Goal: Transaction & Acquisition: Purchase product/service

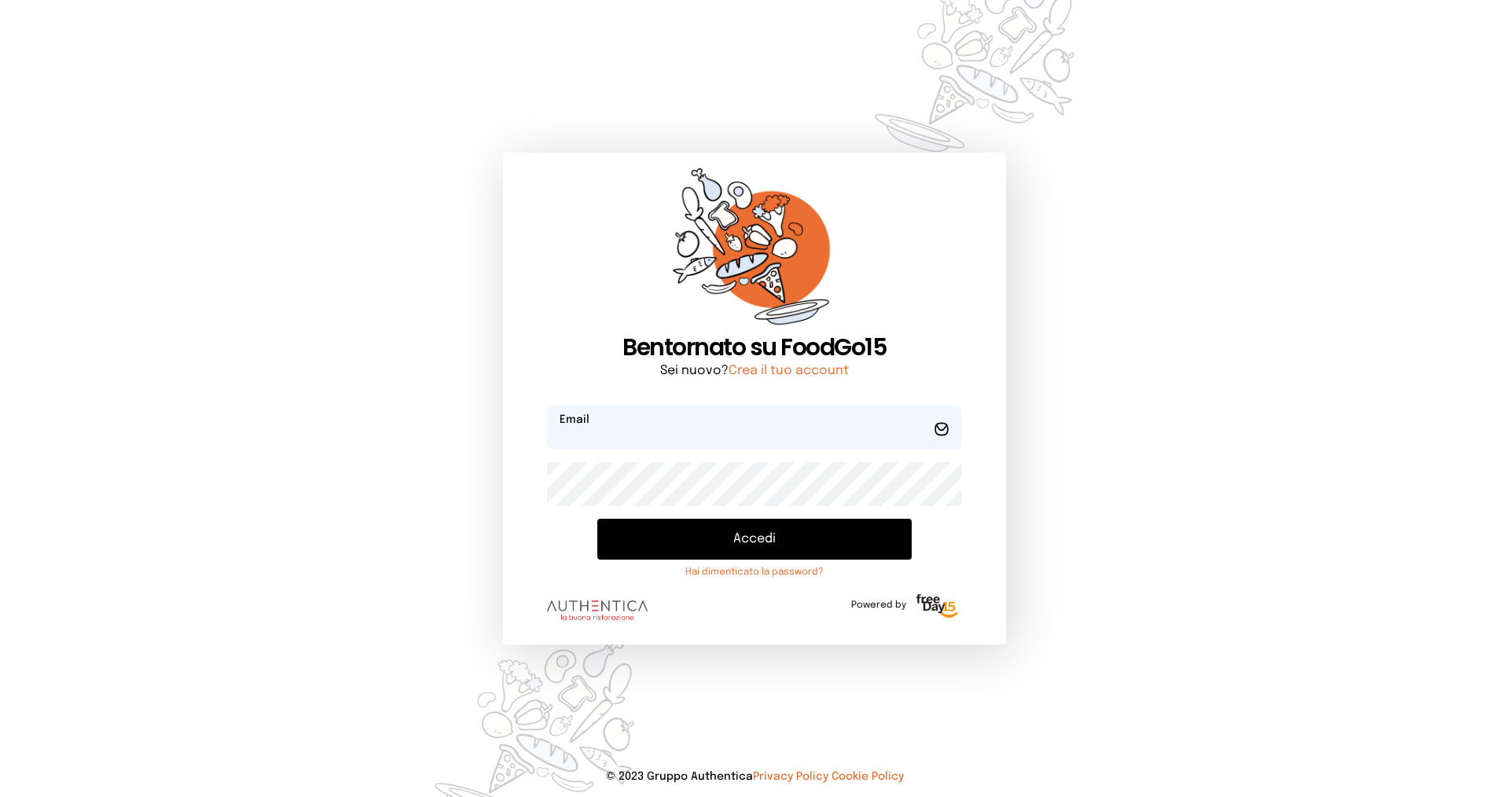
type input "**********"
click at [690, 527] on button "Accedi" at bounding box center [754, 539] width 314 height 41
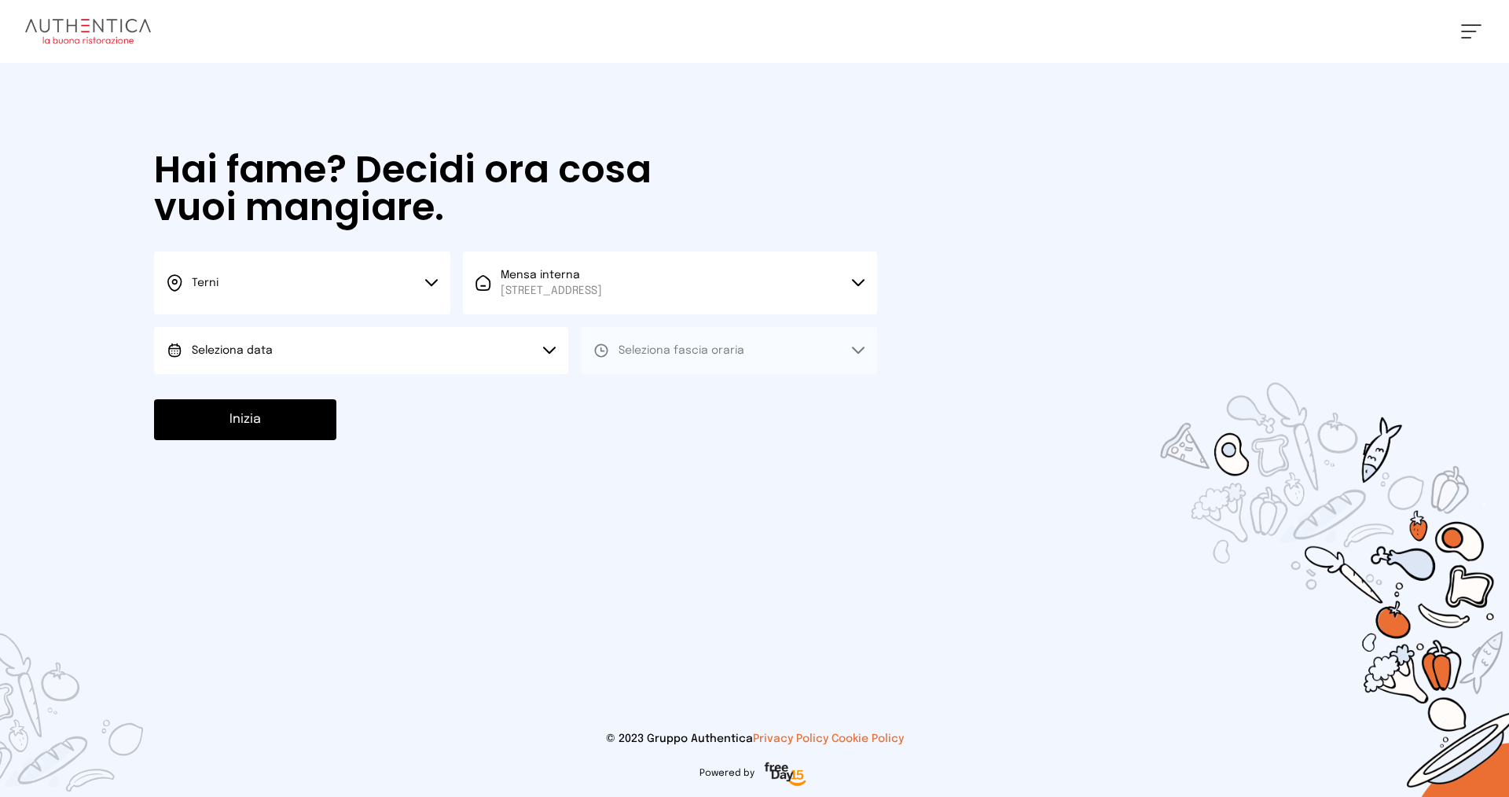
click at [245, 346] on span "Seleziona data" at bounding box center [232, 350] width 81 height 11
click at [263, 394] on span "[DATE], [DATE]" at bounding box center [230, 395] width 77 height 16
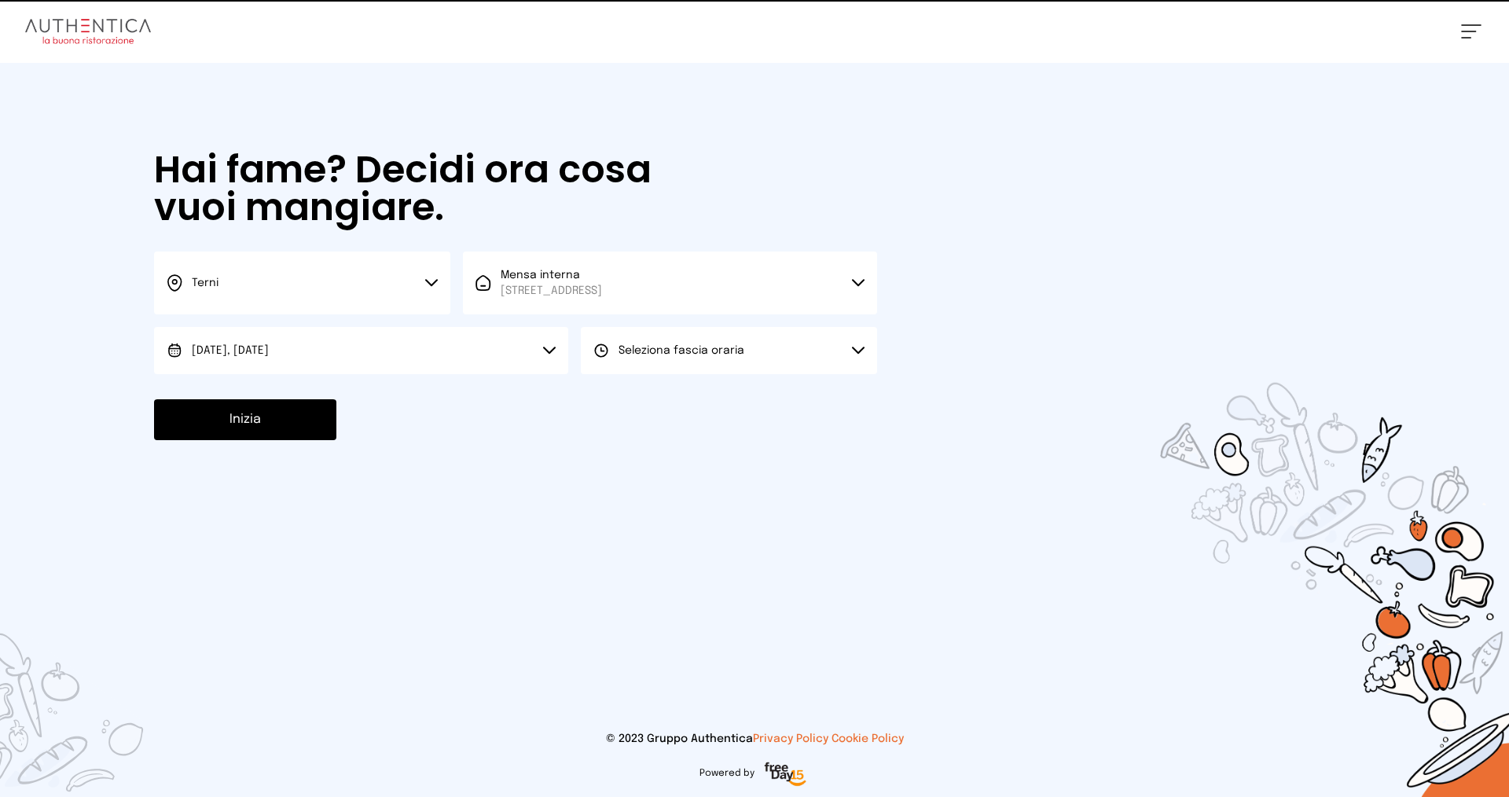
click at [650, 347] on span "Seleziona fascia oraria" at bounding box center [682, 350] width 126 height 11
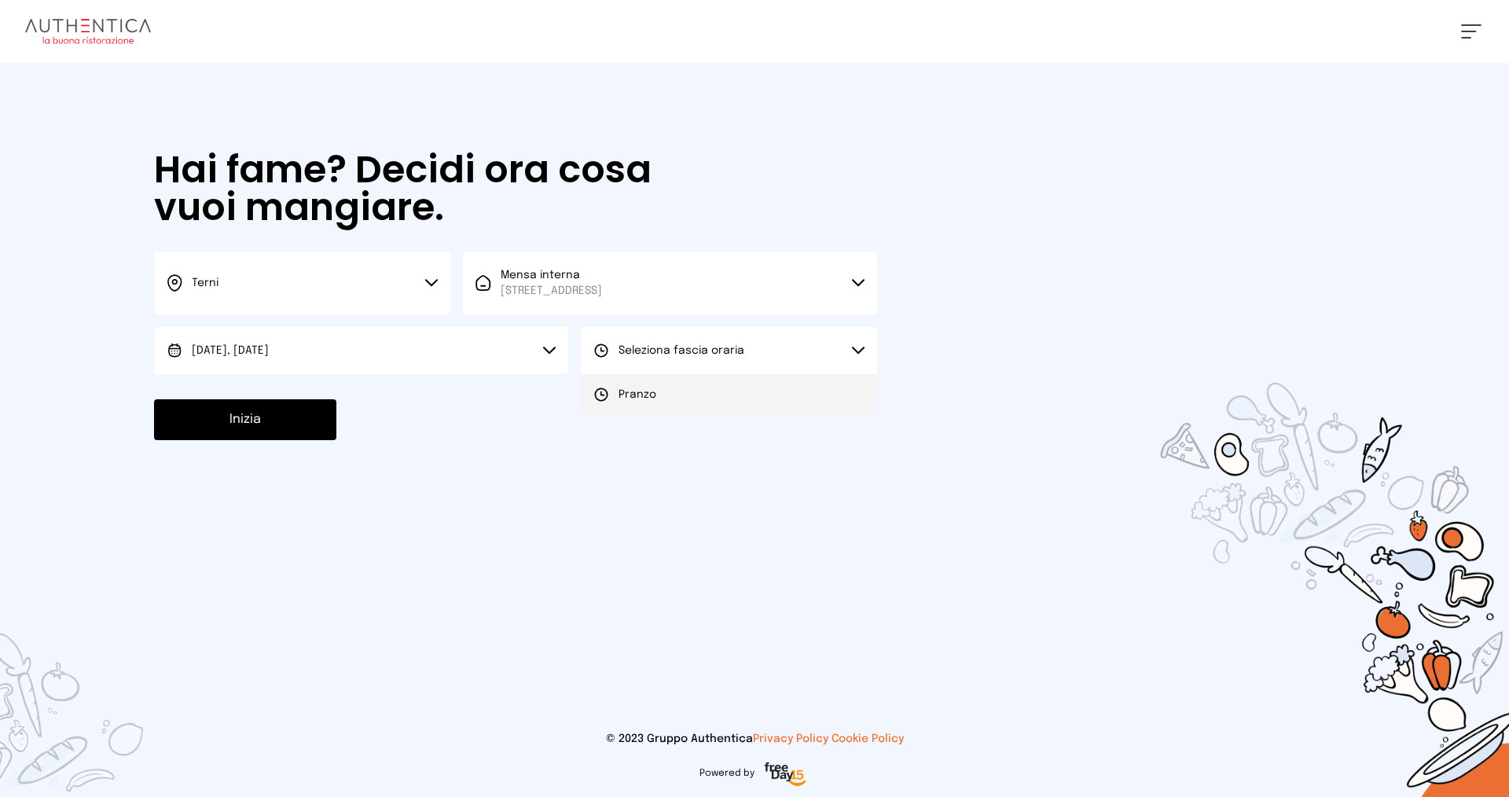
click at [638, 393] on span "Pranzo" at bounding box center [638, 395] width 38 height 16
click at [288, 422] on button "Inizia" at bounding box center [245, 419] width 182 height 41
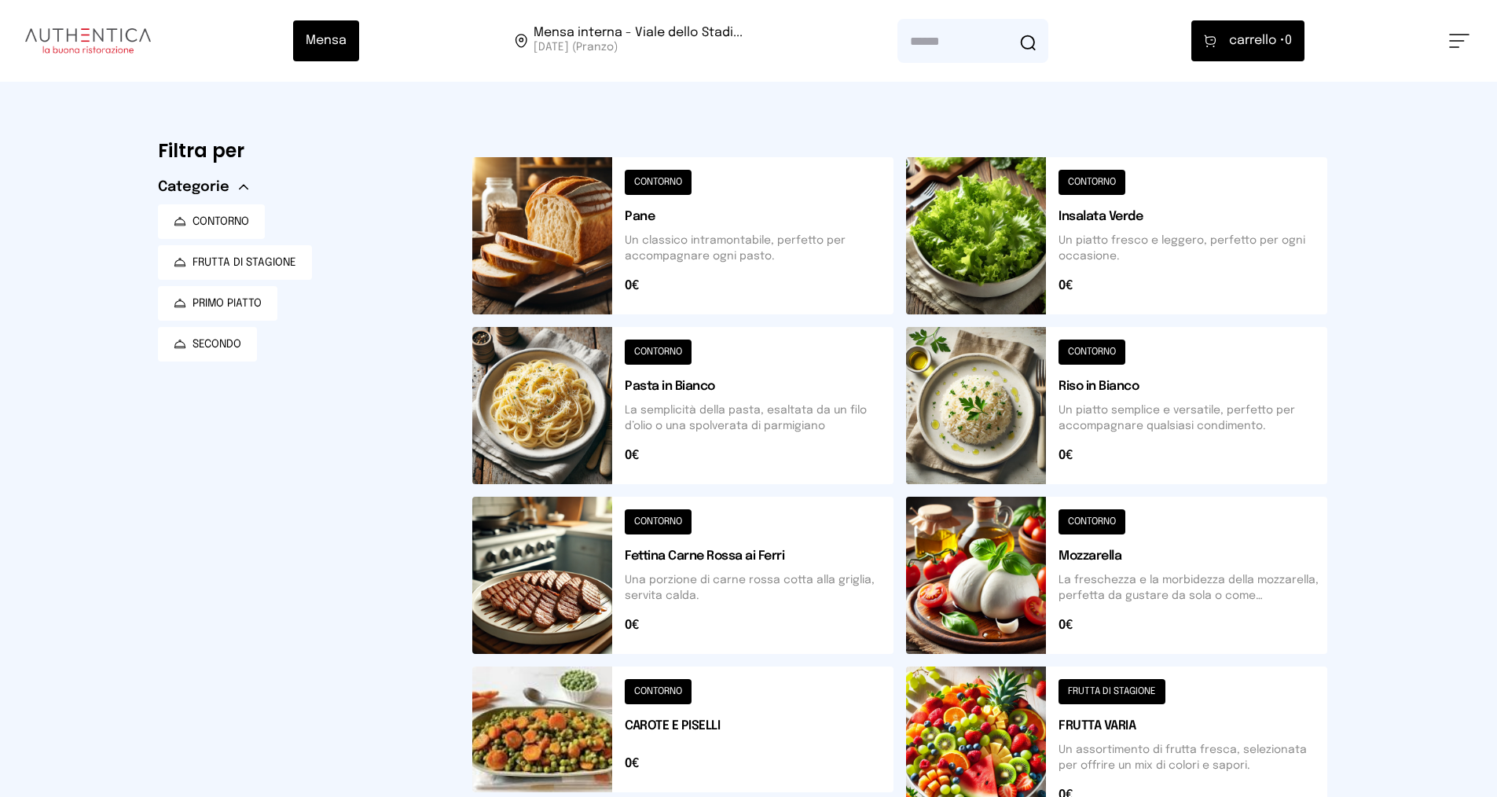
click at [1086, 578] on button at bounding box center [1116, 575] width 421 height 157
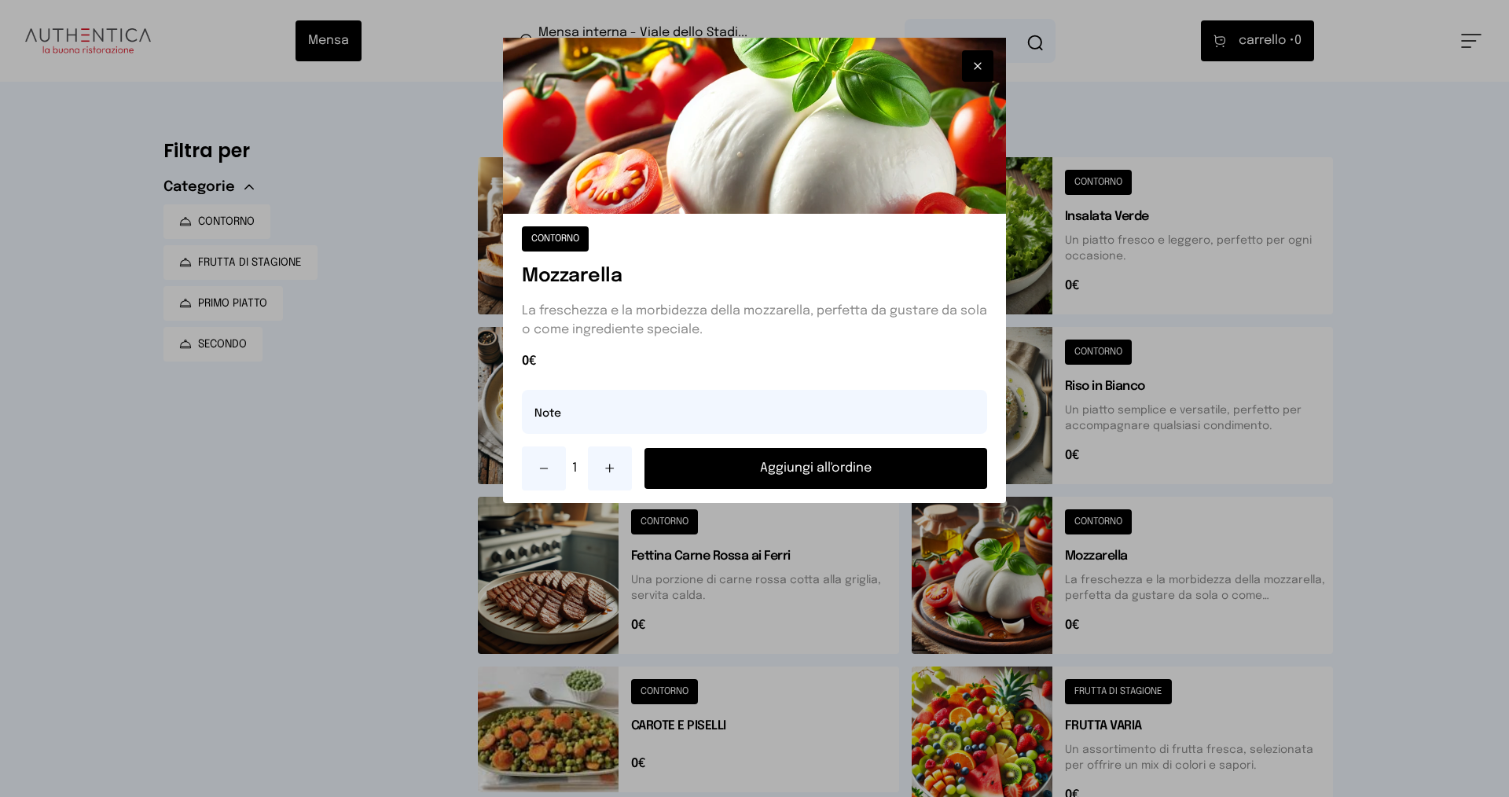
click at [861, 457] on button "Aggiungi all'ordine" at bounding box center [816, 468] width 343 height 41
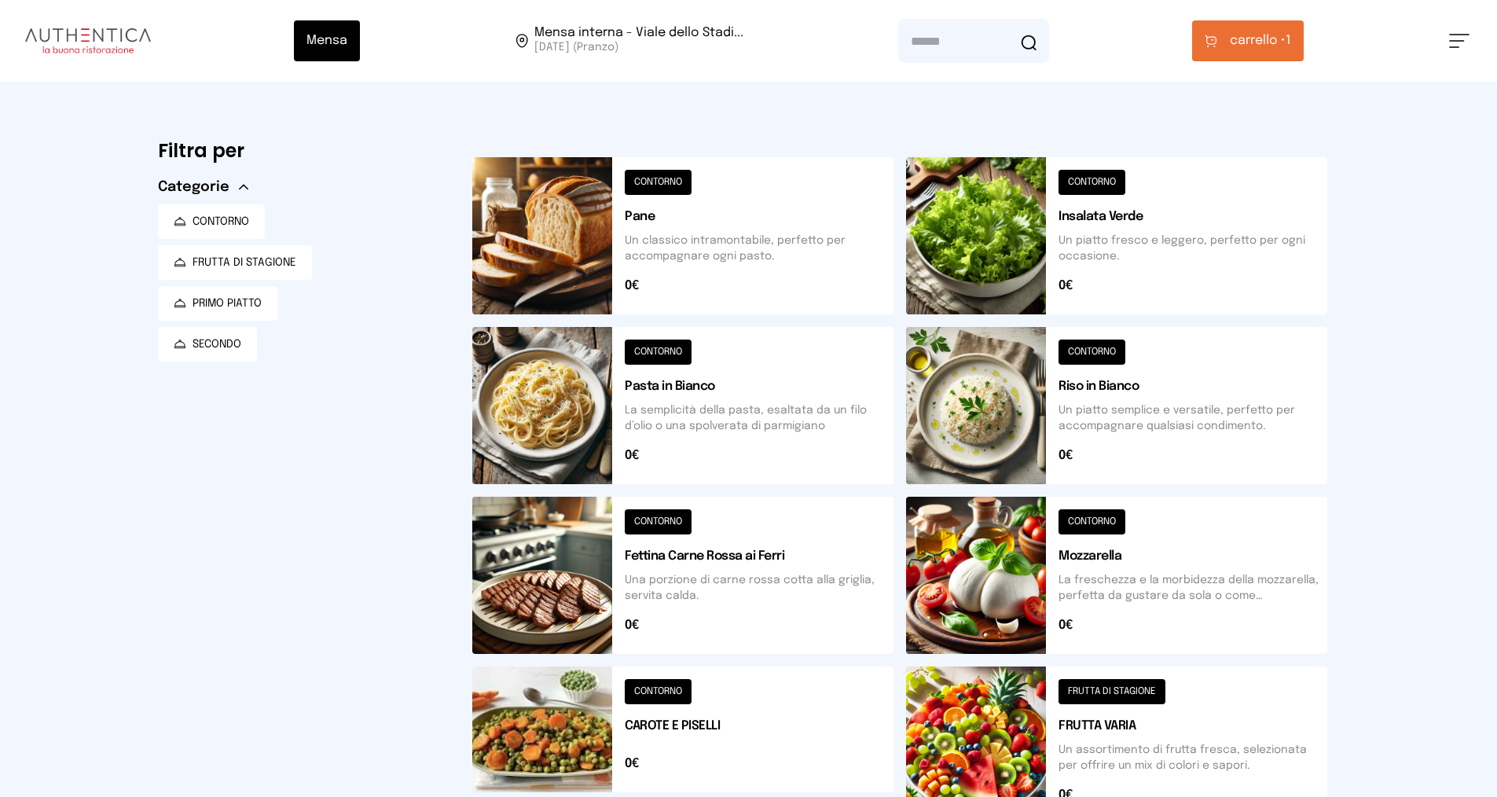
click at [1254, 42] on span "carrello •" at bounding box center [1258, 40] width 56 height 19
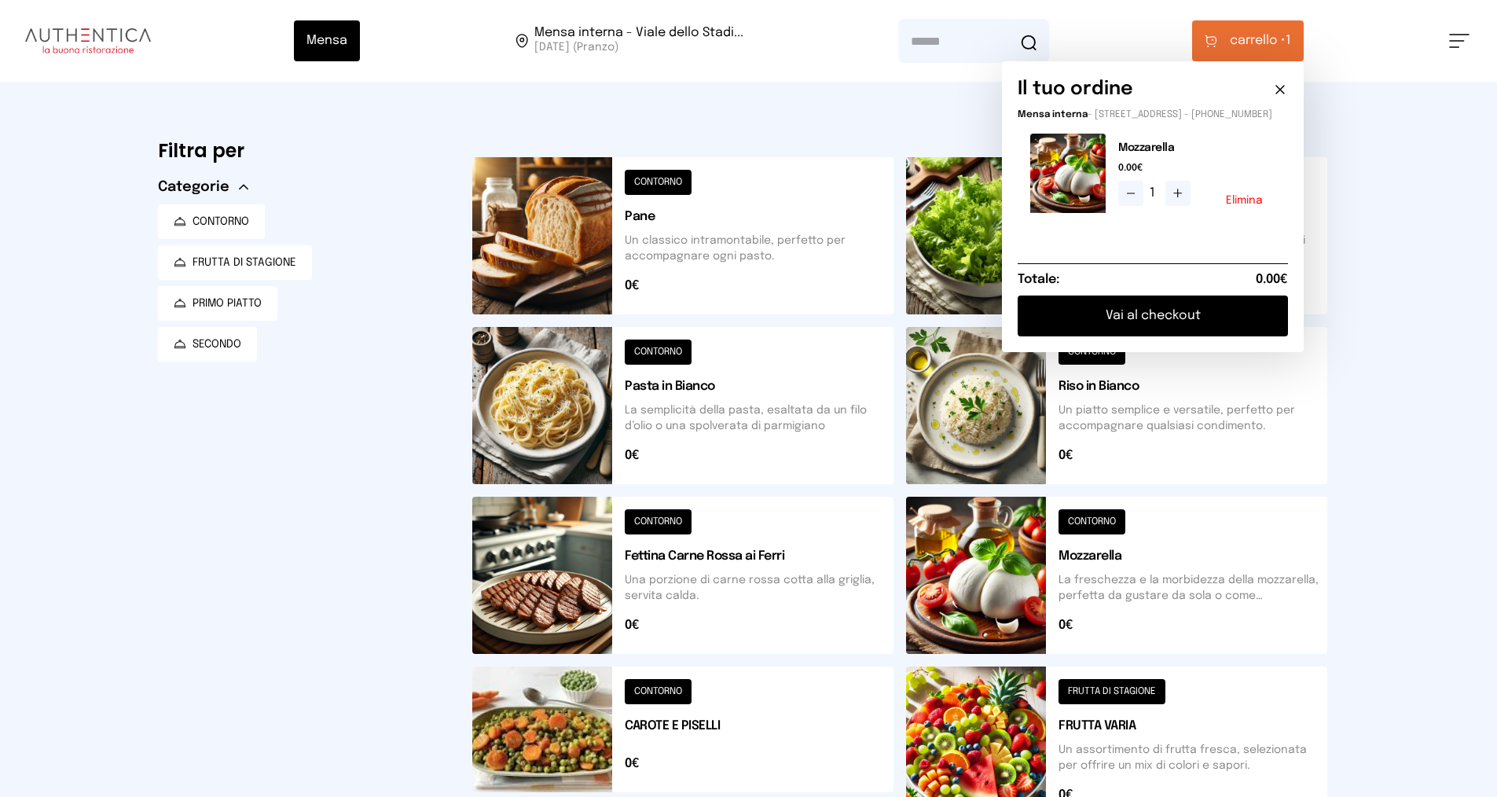
click at [1162, 332] on button "Vai al checkout" at bounding box center [1153, 316] width 270 height 41
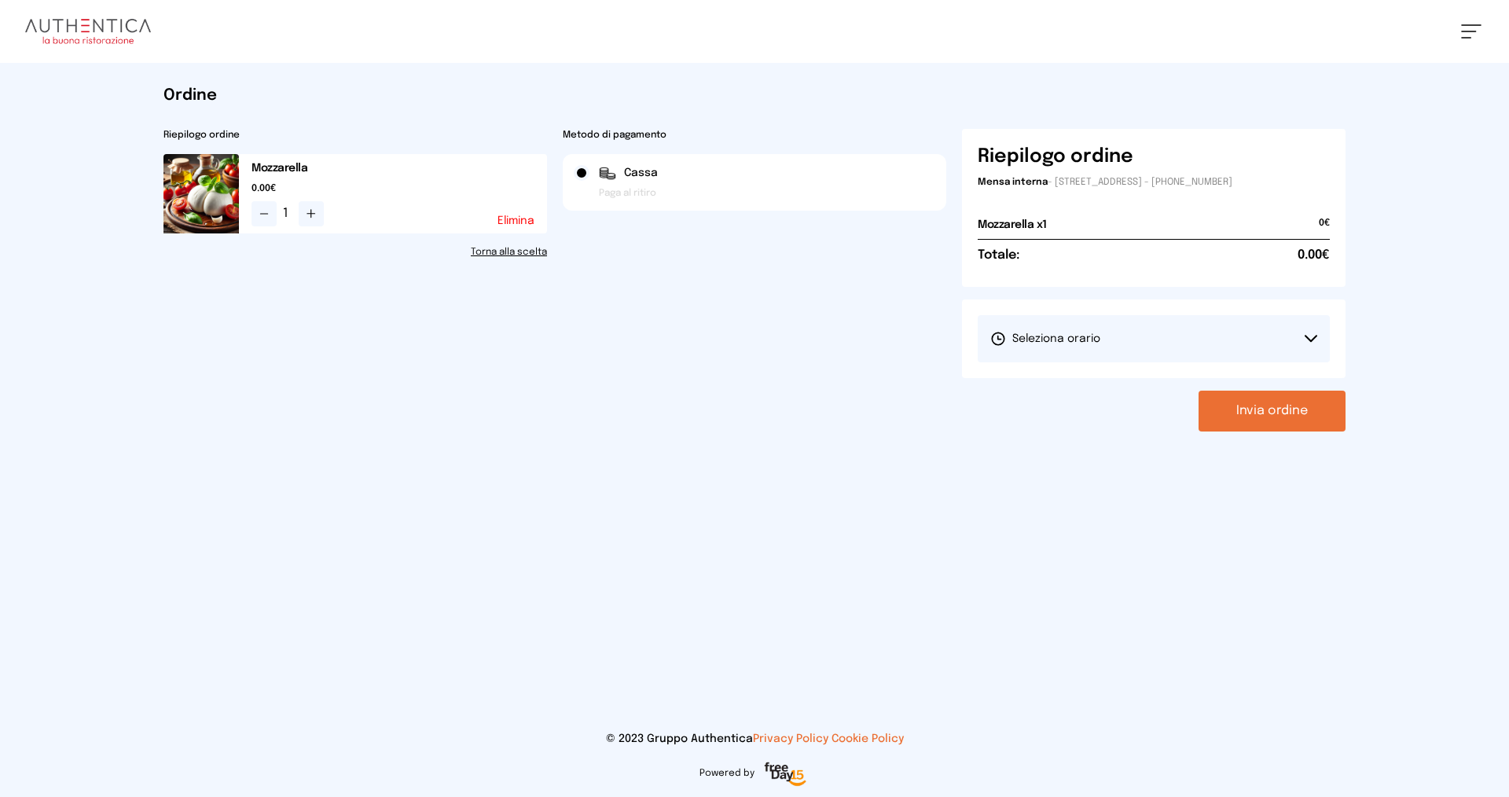
click at [1223, 346] on button "Seleziona orario" at bounding box center [1154, 338] width 352 height 47
click at [1100, 384] on span "1° Turno (13:00 - 15:00)" at bounding box center [1049, 383] width 119 height 16
click at [1295, 418] on button "Invia ordine" at bounding box center [1272, 411] width 147 height 41
